Goal: Transaction & Acquisition: Purchase product/service

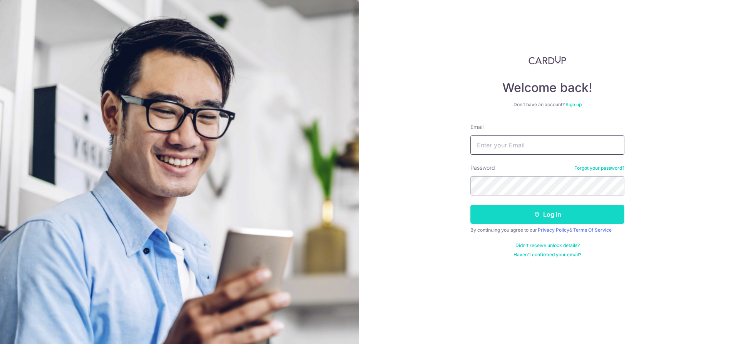
type input "xie.sherman@gmail.com"
click at [539, 215] on icon "submit" at bounding box center [537, 214] width 6 height 6
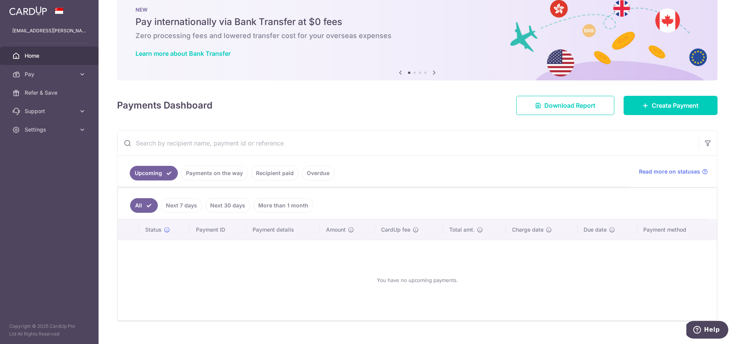
scroll to position [32, 0]
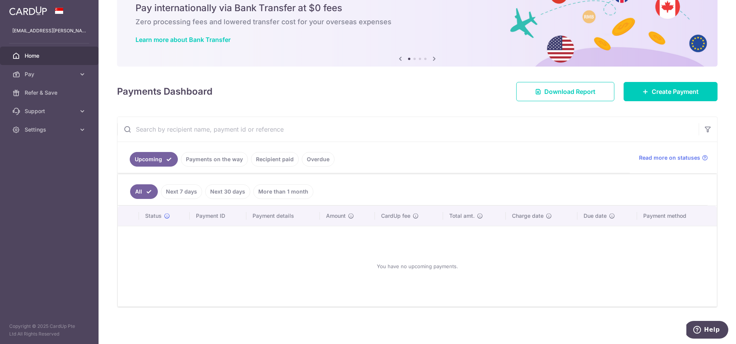
click at [273, 162] on link "Recipient paid" at bounding box center [275, 159] width 48 height 15
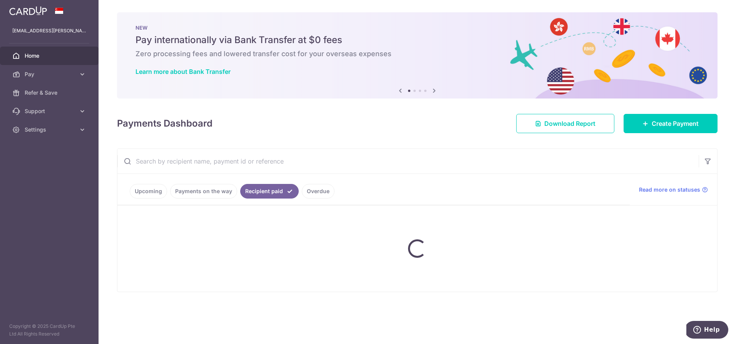
scroll to position [0, 0]
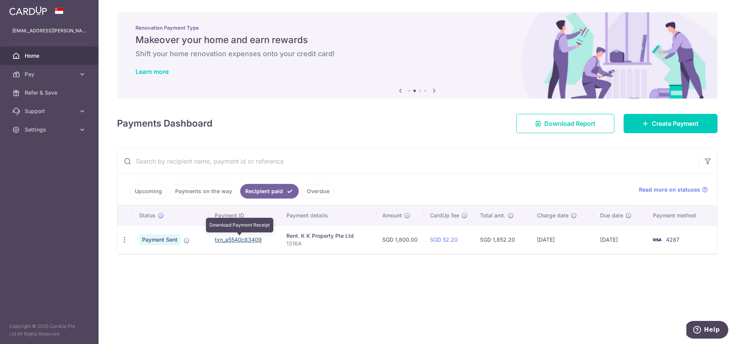
click at [246, 240] on link "txn_a5540c83409" at bounding box center [238, 239] width 47 height 7
click at [348, 163] on input "text" at bounding box center [407, 161] width 581 height 25
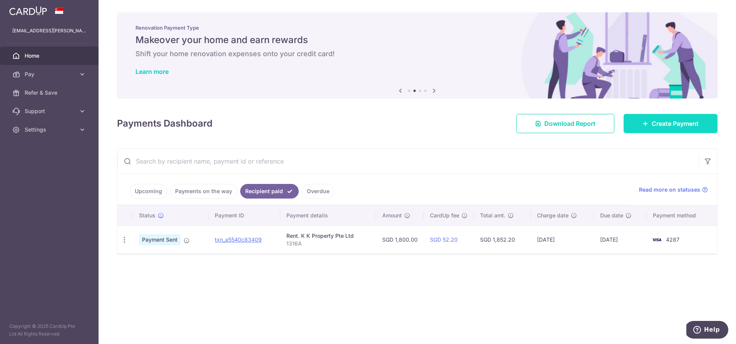
click at [665, 123] on span "Create Payment" at bounding box center [675, 123] width 47 height 9
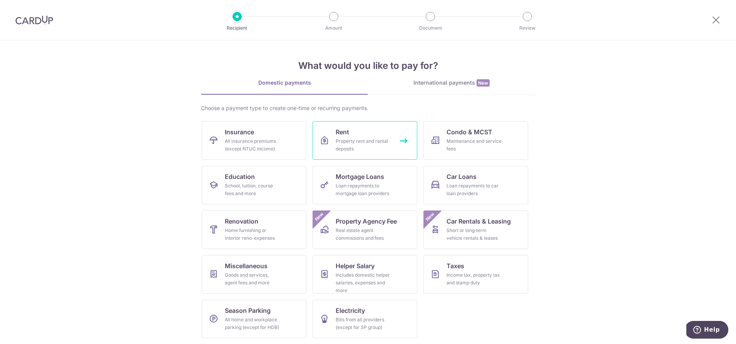
click at [355, 144] on div "Property rent and rental deposits" at bounding box center [363, 144] width 55 height 15
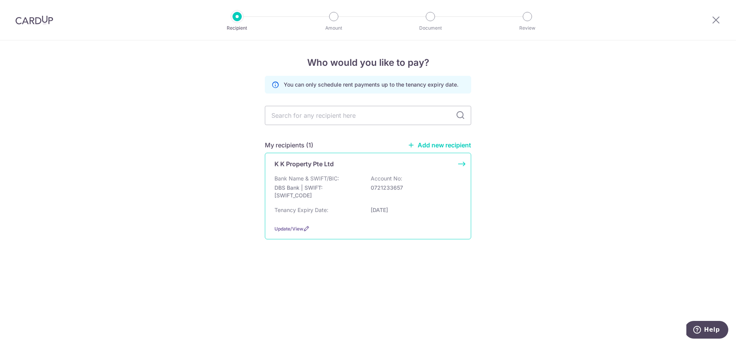
click at [313, 179] on p "Bank Name & SWIFT/BIC:" at bounding box center [306, 179] width 65 height 8
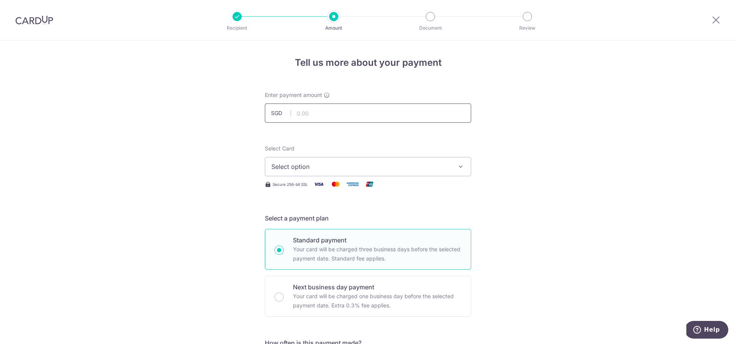
click at [348, 112] on input "text" at bounding box center [368, 113] width 206 height 19
type input "1,800.00"
click at [457, 166] on icon "button" at bounding box center [461, 167] width 8 height 8
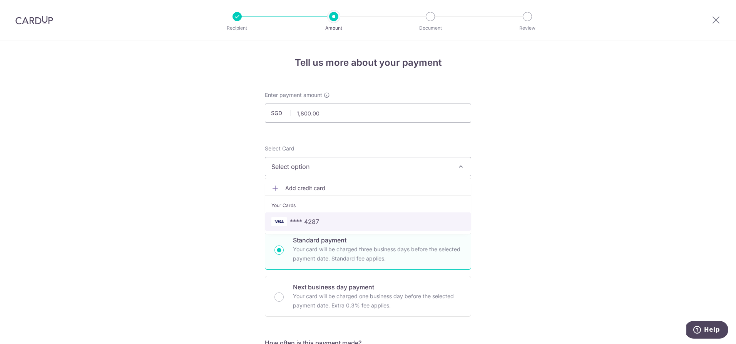
click at [346, 221] on span "**** 4287" at bounding box center [367, 221] width 193 height 9
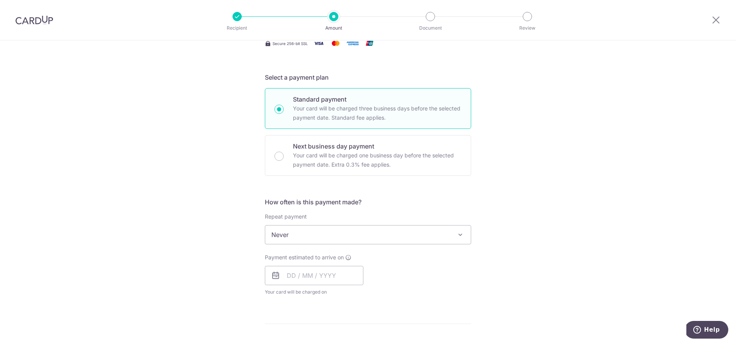
scroll to position [187, 0]
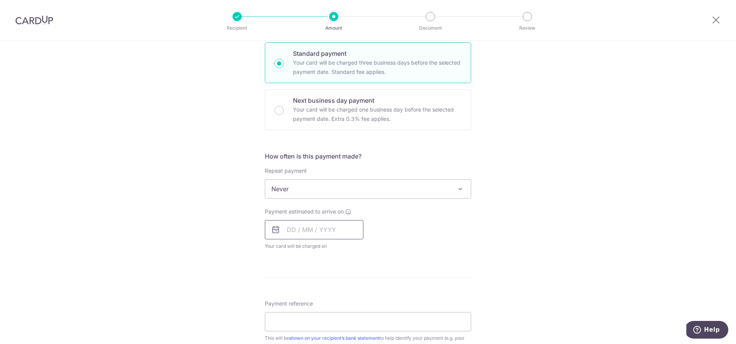
click at [314, 233] on input "text" at bounding box center [314, 229] width 99 height 19
click at [432, 222] on div "Payment estimated to arrive on Prev Next Aug Sep Oct Nov Dec 2025 2026 2027 202…" at bounding box center [368, 229] width 216 height 42
click at [303, 229] on input "text" at bounding box center [314, 229] width 99 height 19
click at [353, 315] on link "15" at bounding box center [357, 315] width 12 height 12
type input "15/08/2025"
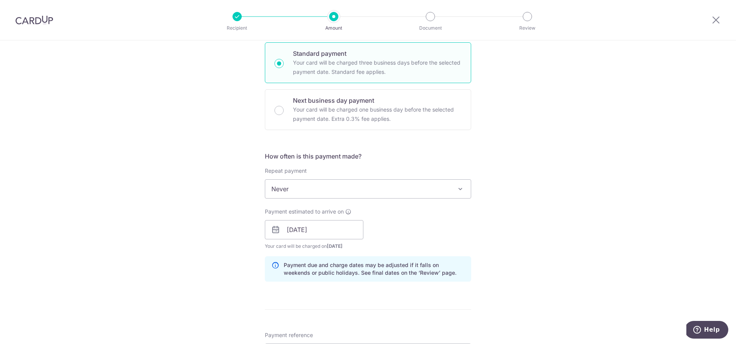
click at [457, 227] on div "Payment estimated to arrive on 15/08/2025 Prev Next Aug Sep Oct Nov Dec 2025 20…" at bounding box center [368, 229] width 216 height 42
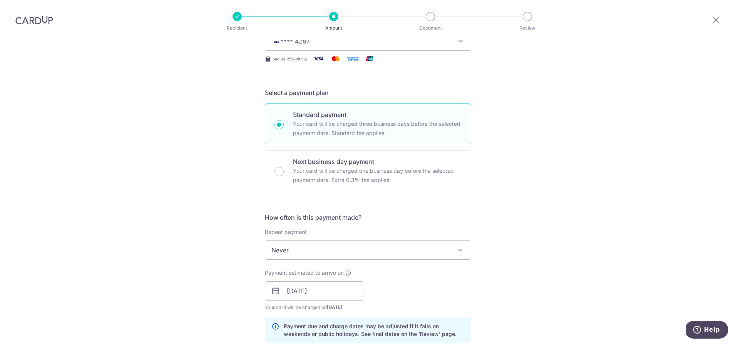
scroll to position [137, 0]
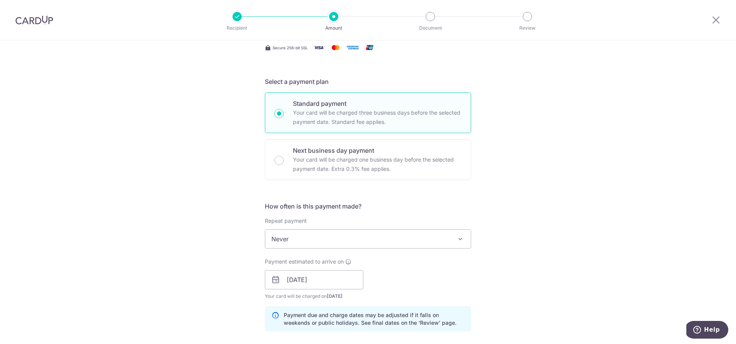
click at [459, 239] on span at bounding box center [460, 238] width 9 height 9
click at [510, 218] on div "Tell us more about your payment Enter payment amount SGD 1,800.00 1800.00 Selec…" at bounding box center [368, 268] width 736 height 728
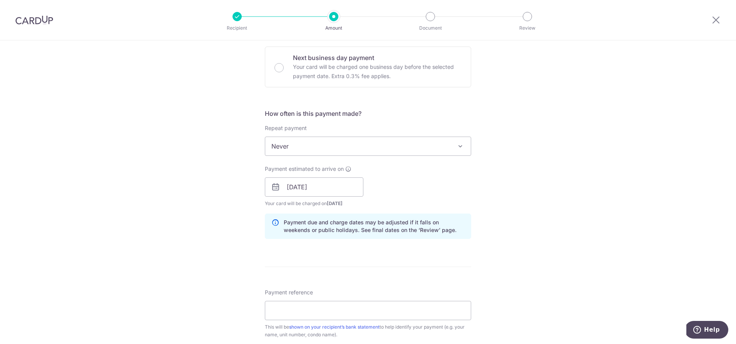
scroll to position [229, 0]
click at [346, 192] on input "15/08/2025" at bounding box center [314, 187] width 99 height 19
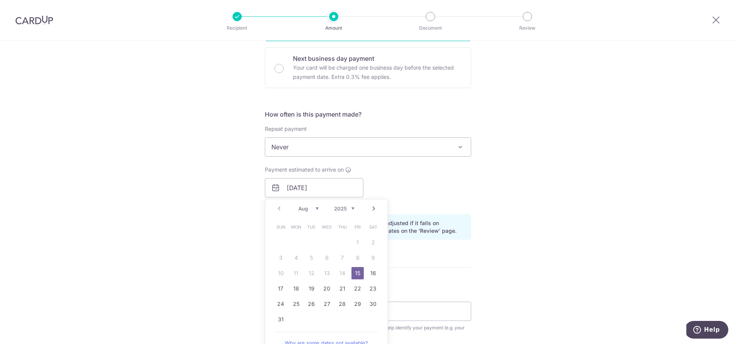
click at [400, 182] on div "Payment estimated to arrive on 15/08/2025 Prev Next Aug Sep Oct Nov Dec 2025 20…" at bounding box center [368, 187] width 216 height 42
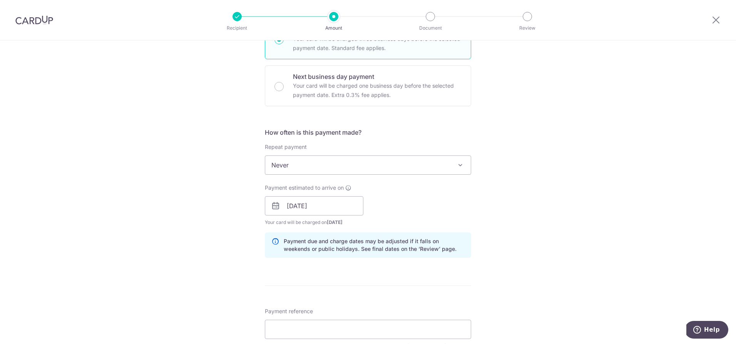
scroll to position [122, 0]
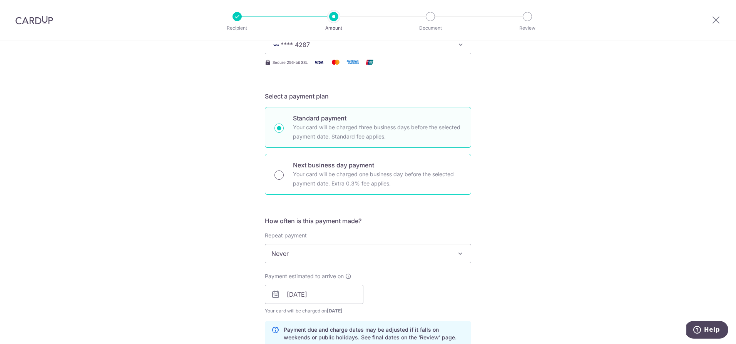
click at [279, 174] on input "Next business day payment Your card will be charged one business day before the…" at bounding box center [278, 175] width 9 height 9
radio input "true"
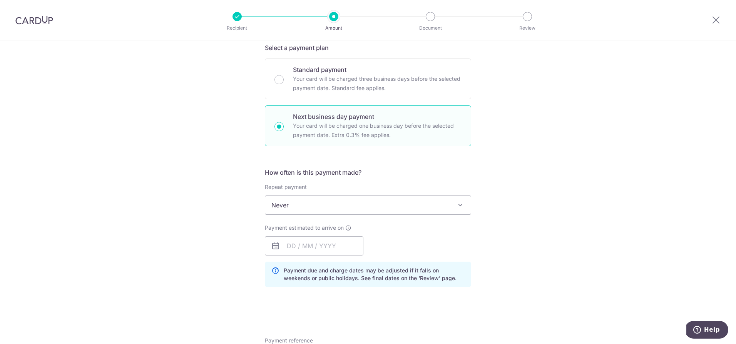
scroll to position [182, 0]
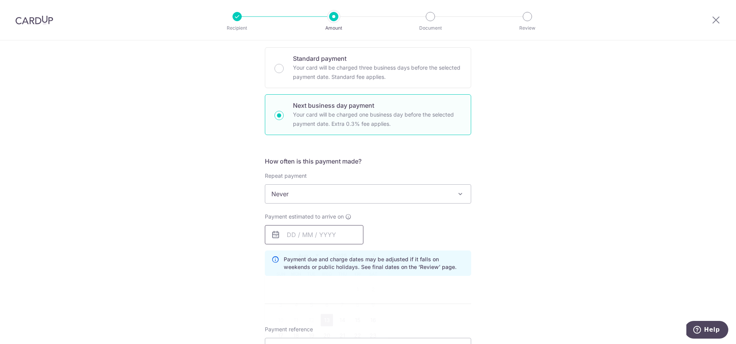
click at [338, 236] on input "text" at bounding box center [314, 234] width 99 height 19
click at [338, 321] on link "14" at bounding box center [342, 320] width 12 height 12
type input "[DATE]"
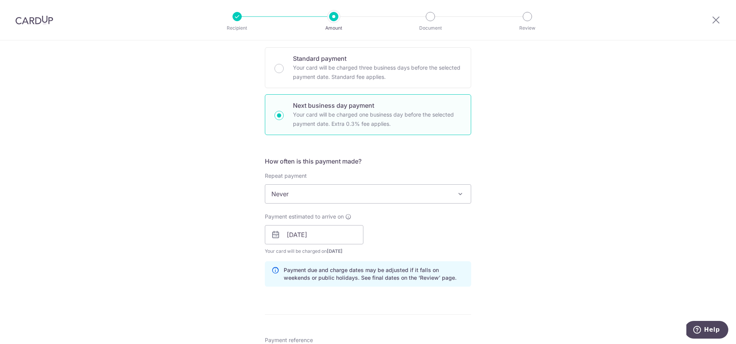
click at [499, 240] on div "Tell us more about your payment Enter payment amount SGD 1,800.00 1800.00 Selec…" at bounding box center [368, 241] width 736 height 765
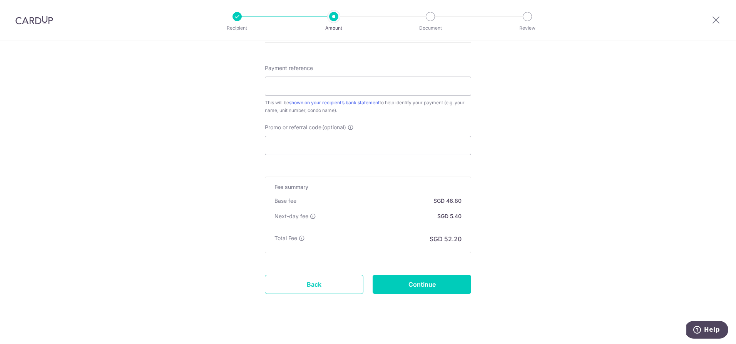
scroll to position [462, 0]
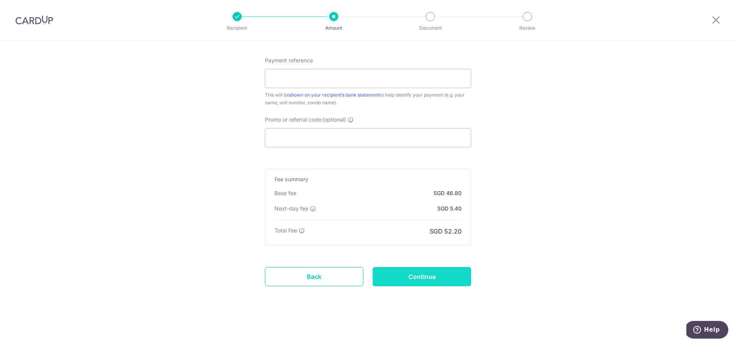
click at [420, 279] on input "Continue" at bounding box center [422, 276] width 99 height 19
type input "Create Schedule"
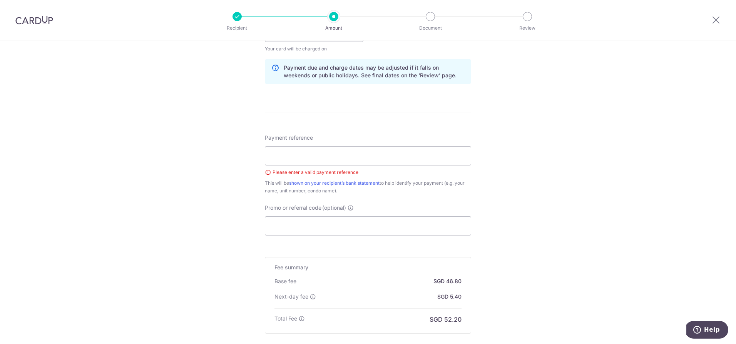
scroll to position [375, 0]
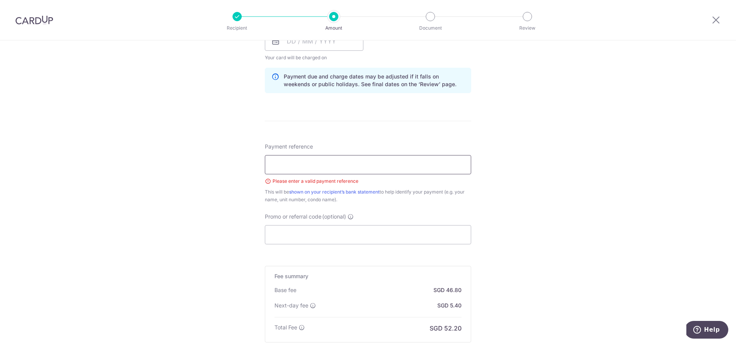
click at [376, 166] on input "Payment reference" at bounding box center [368, 164] width 206 height 19
type input "1316A"
click at [507, 198] on div "Tell us more about your payment Enter payment amount SGD 1,800.00 1800.00 Selec…" at bounding box center [368, 53] width 736 height 776
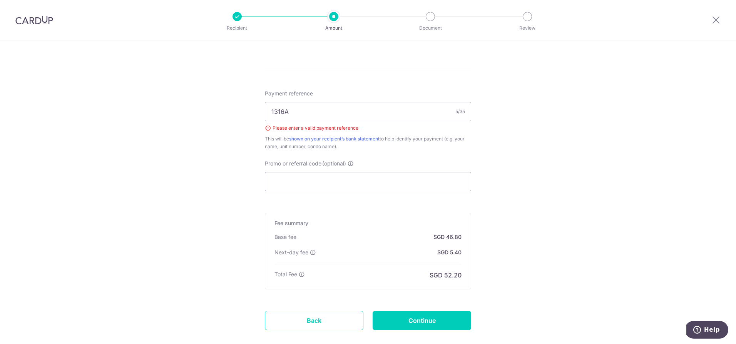
scroll to position [472, 0]
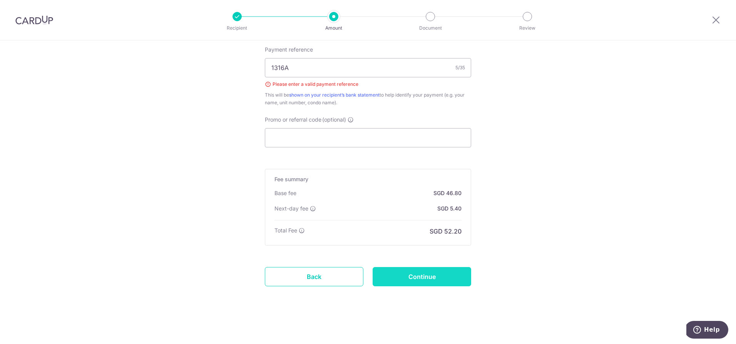
click at [424, 278] on input "Continue" at bounding box center [422, 276] width 99 height 19
type input "Create Schedule"
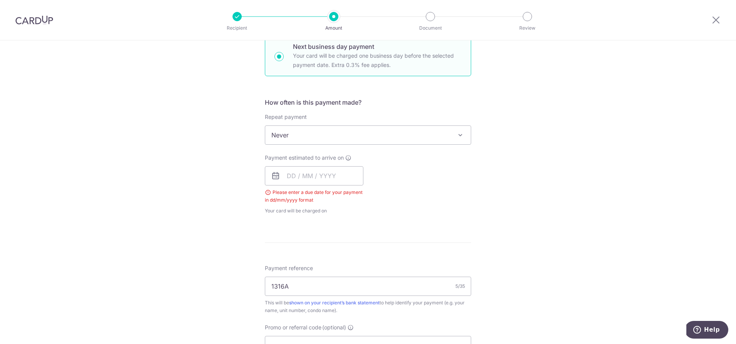
scroll to position [231, 0]
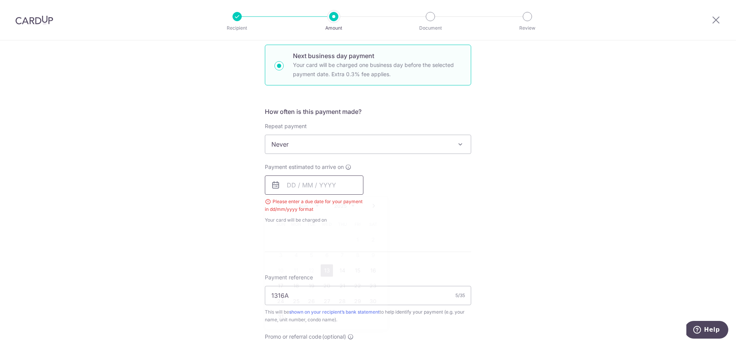
click at [341, 187] on input "text" at bounding box center [314, 185] width 99 height 19
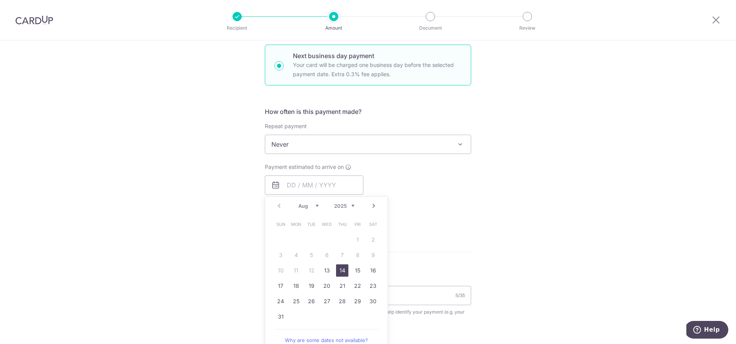
click at [339, 273] on link "14" at bounding box center [342, 270] width 12 height 12
type input "[DATE]"
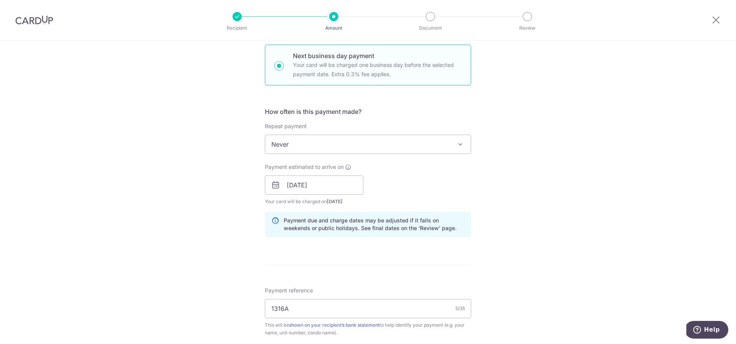
click at [499, 248] on div "Tell us more about your payment Enter payment amount SGD 1,800.00 1800.00 Selec…" at bounding box center [368, 191] width 736 height 765
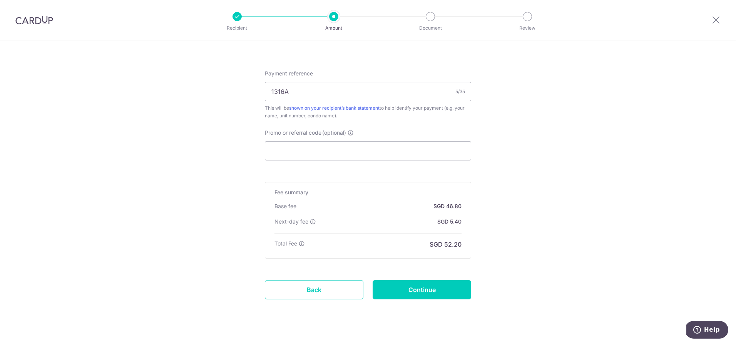
scroll to position [462, 0]
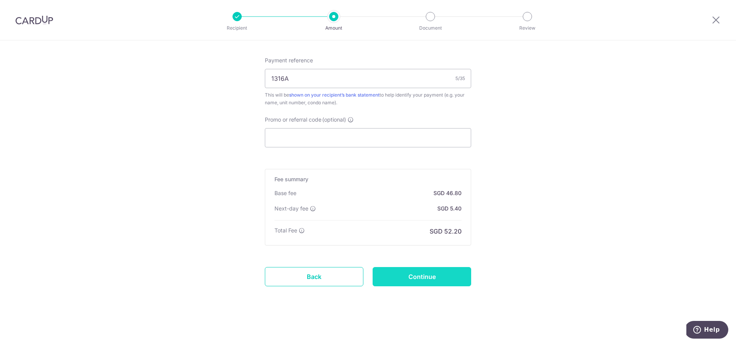
click at [415, 280] on input "Continue" at bounding box center [422, 276] width 99 height 19
type input "Create Schedule"
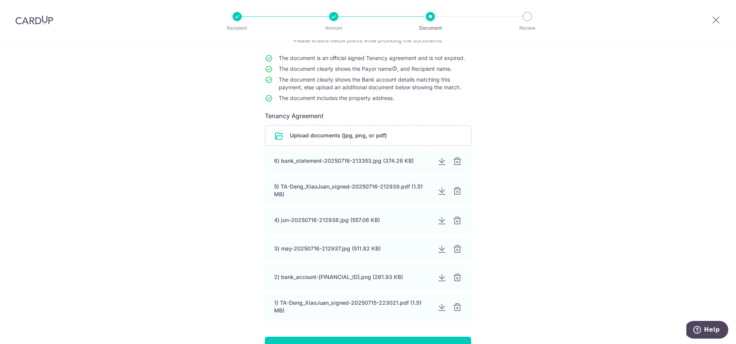
scroll to position [121, 0]
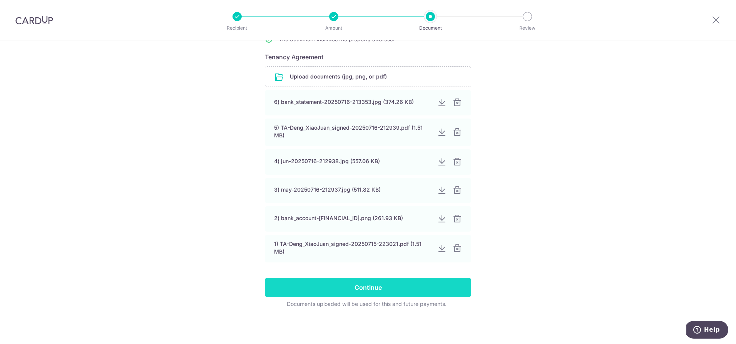
click at [362, 288] on input "Continue" at bounding box center [368, 287] width 206 height 19
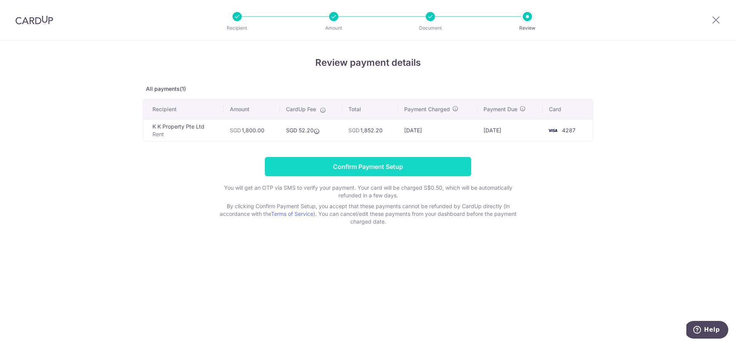
click at [392, 166] on input "Confirm Payment Setup" at bounding box center [368, 166] width 206 height 19
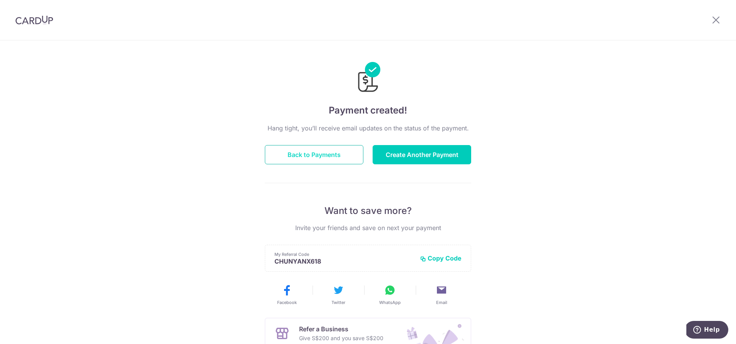
click at [333, 153] on button "Back to Payments" at bounding box center [314, 154] width 99 height 19
